Goal: Information Seeking & Learning: Learn about a topic

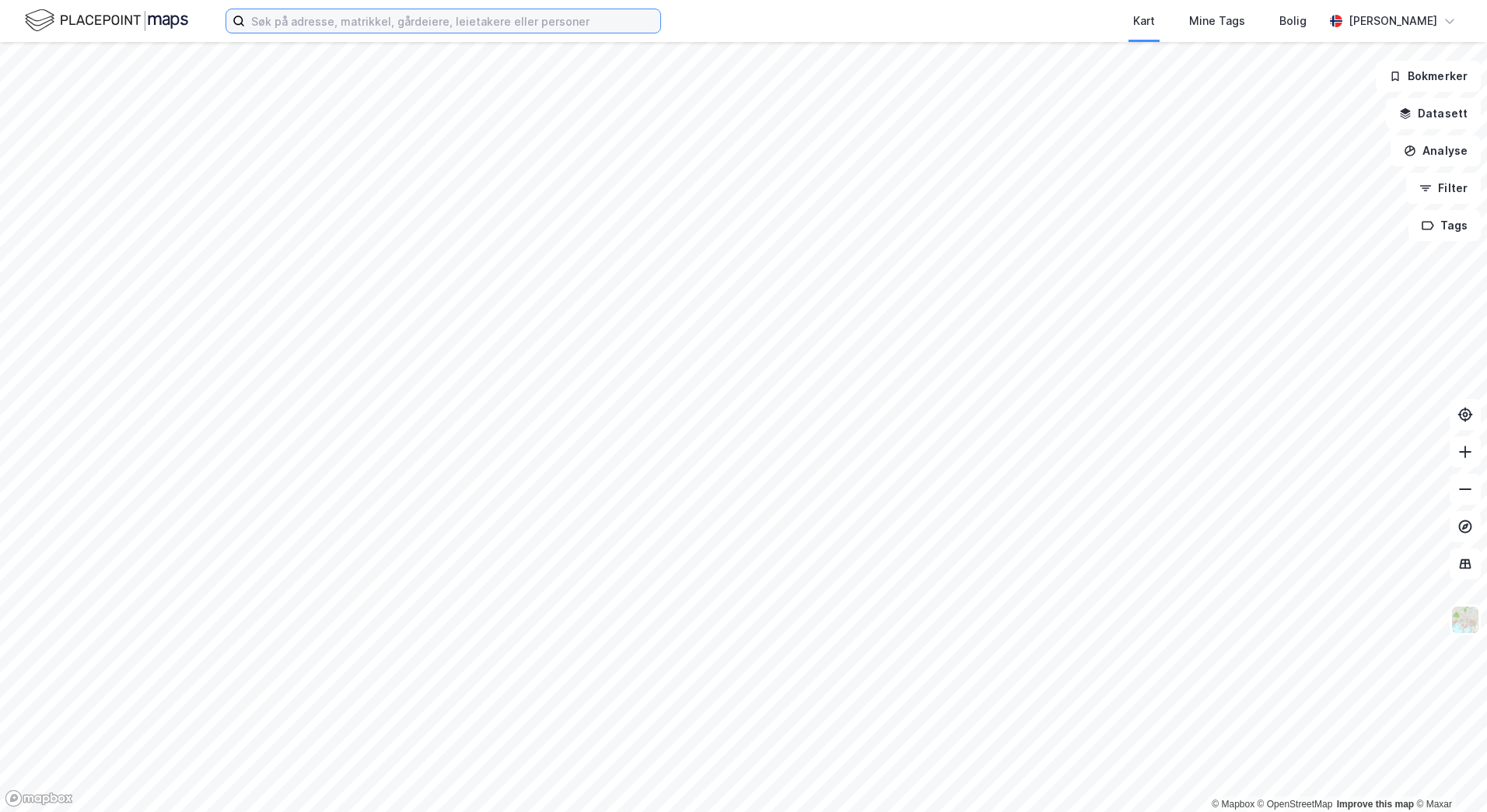
click at [382, 23] on input at bounding box center [453, 21] width 416 height 23
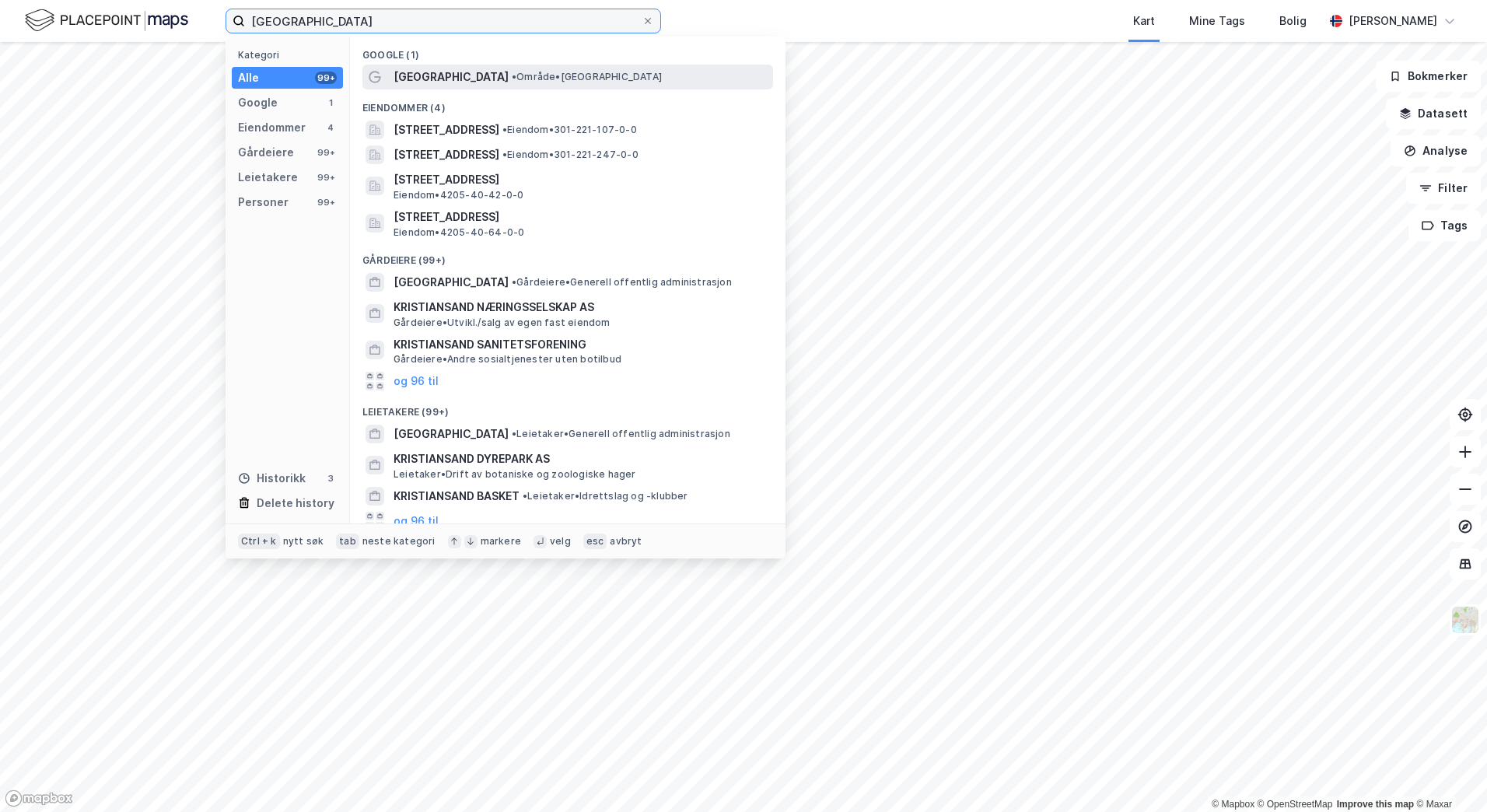
type input "[GEOGRAPHIC_DATA]"
click at [437, 78] on span "[GEOGRAPHIC_DATA]" at bounding box center [451, 77] width 115 height 19
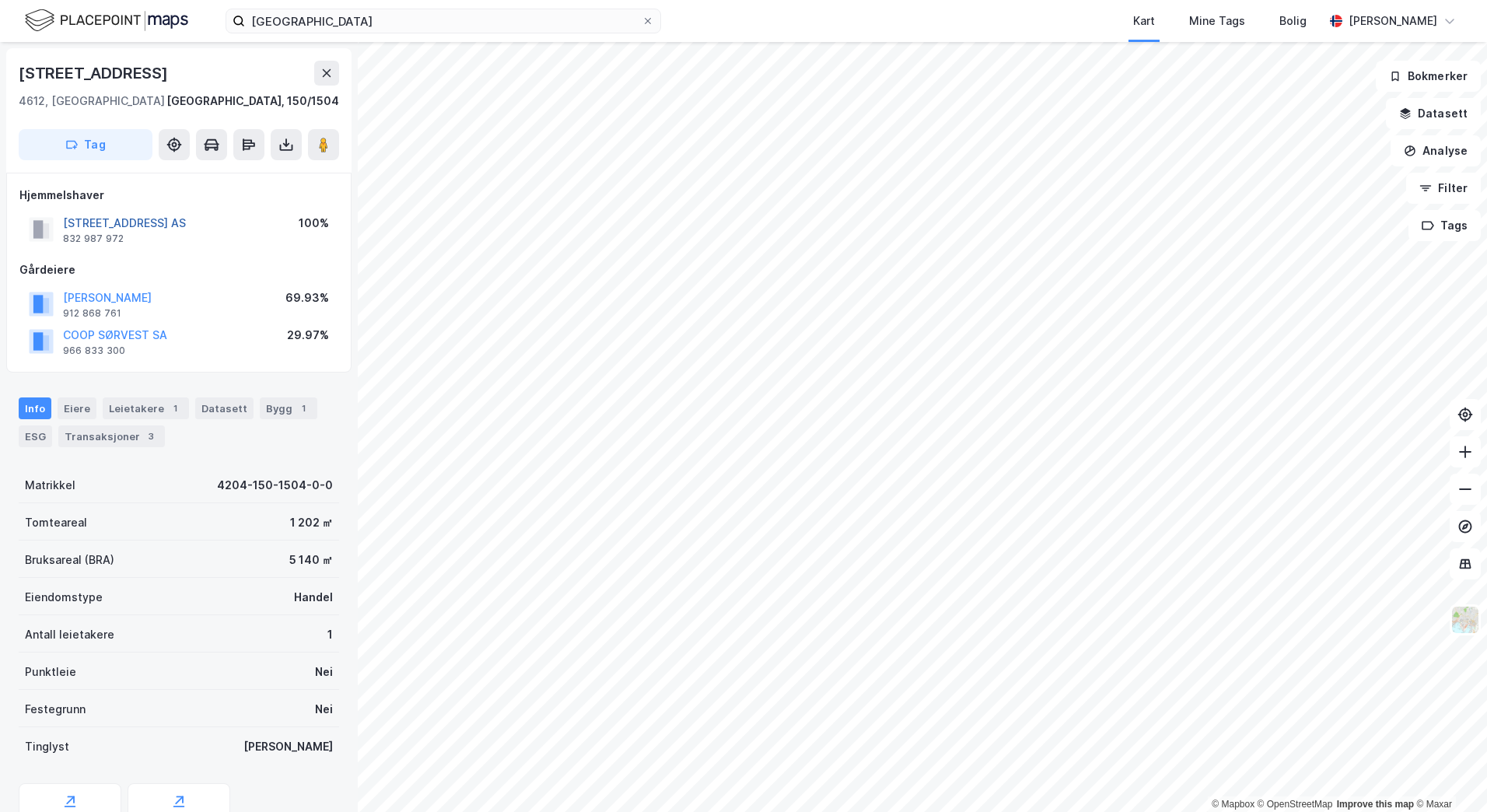
click at [0, 0] on button "[STREET_ADDRESS] AS" at bounding box center [0, 0] width 0 height 0
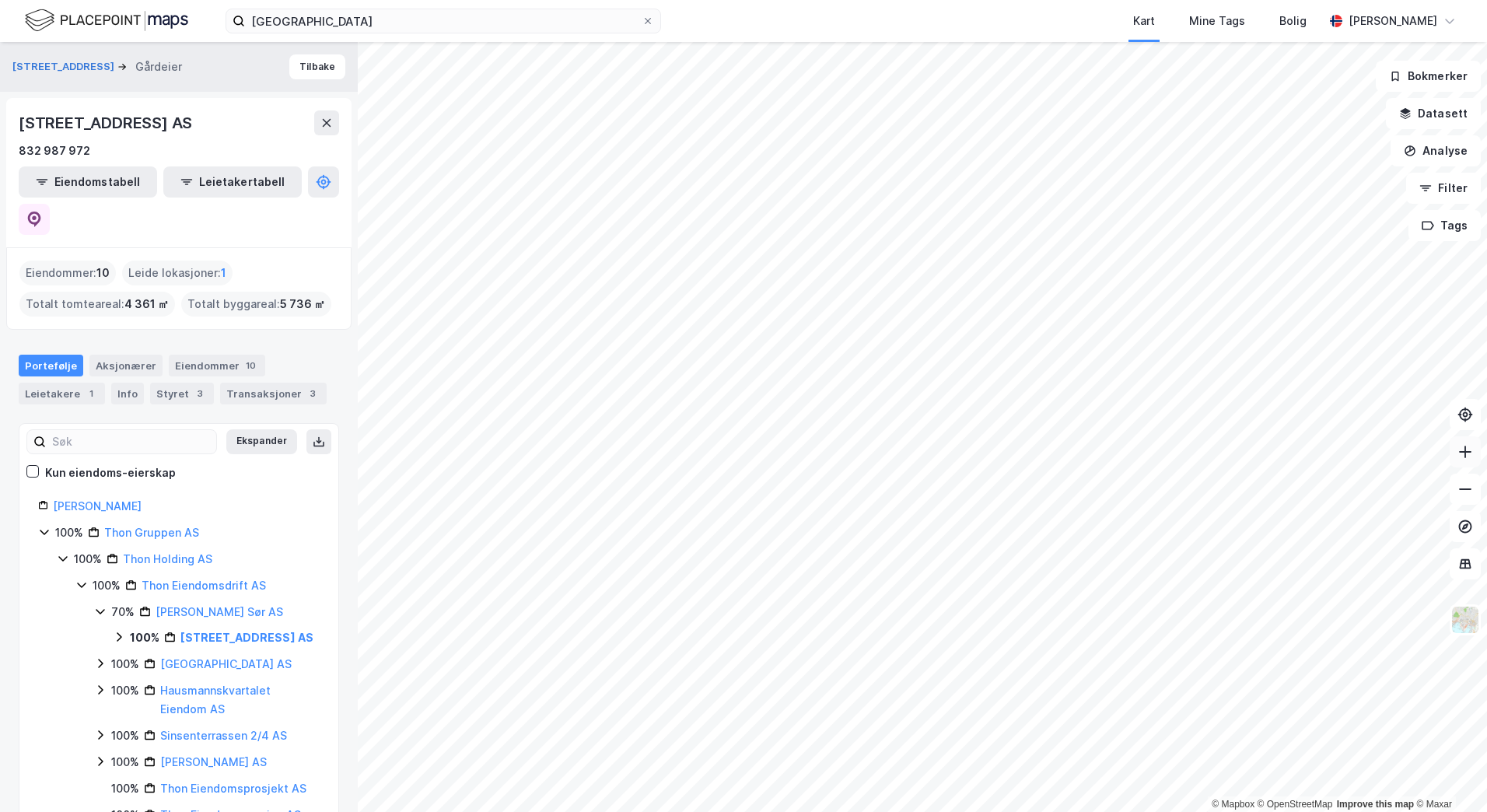
click at [1466, 457] on icon at bounding box center [1466, 452] width 16 height 16
click at [301, 68] on button "Tilbake" at bounding box center [316, 67] width 56 height 25
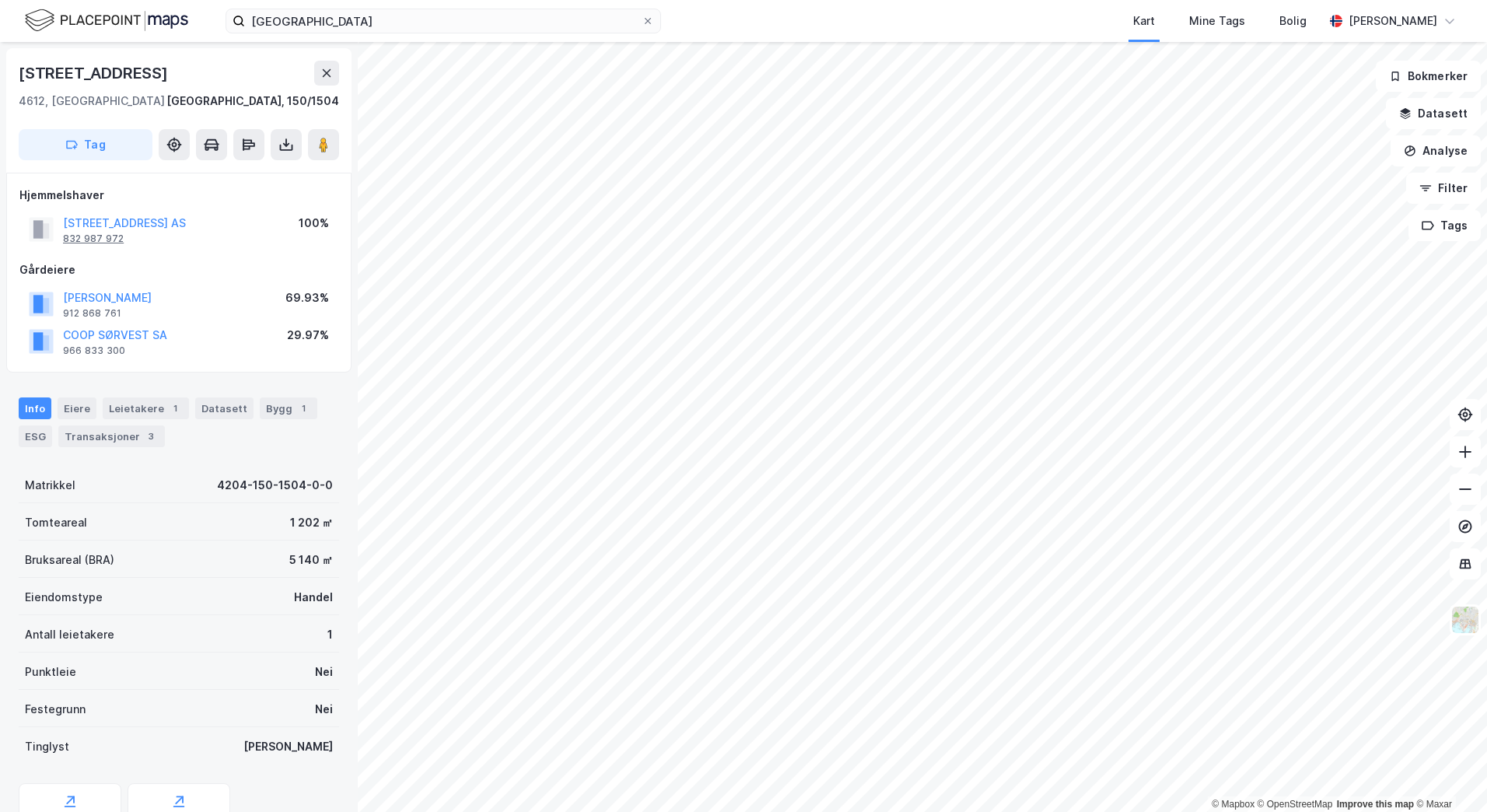
click at [97, 239] on div "832 987 972" at bounding box center [93, 239] width 61 height 12
